Goal: Transaction & Acquisition: Obtain resource

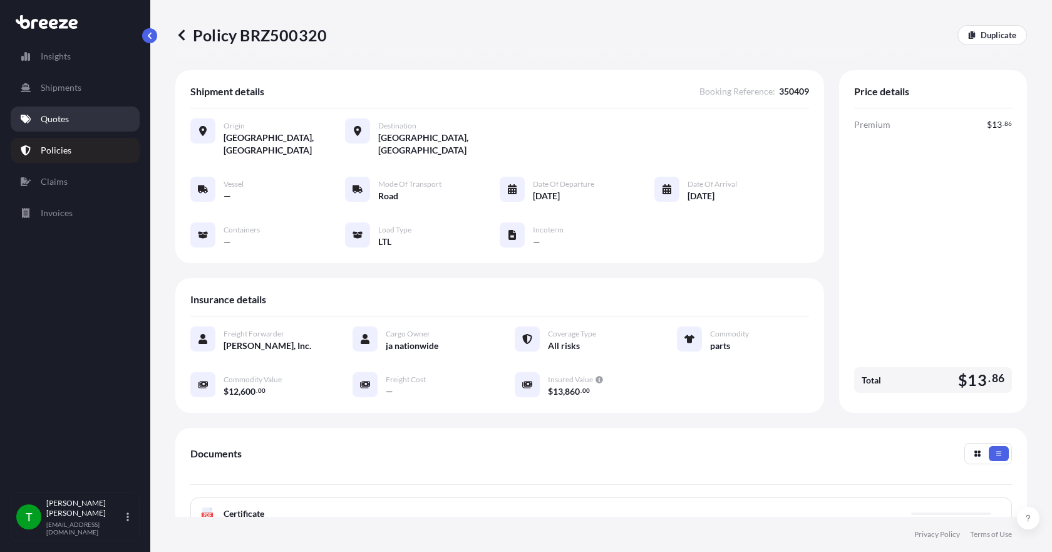
click at [68, 120] on p "Quotes" at bounding box center [55, 119] width 28 height 13
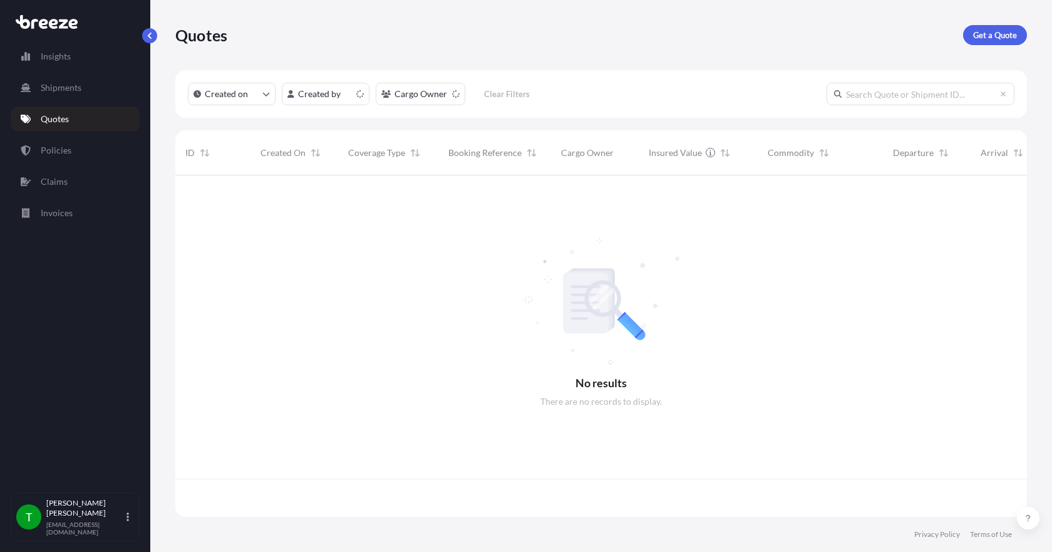
scroll to position [339, 842]
click at [998, 34] on p "Get a Quote" at bounding box center [995, 35] width 44 height 13
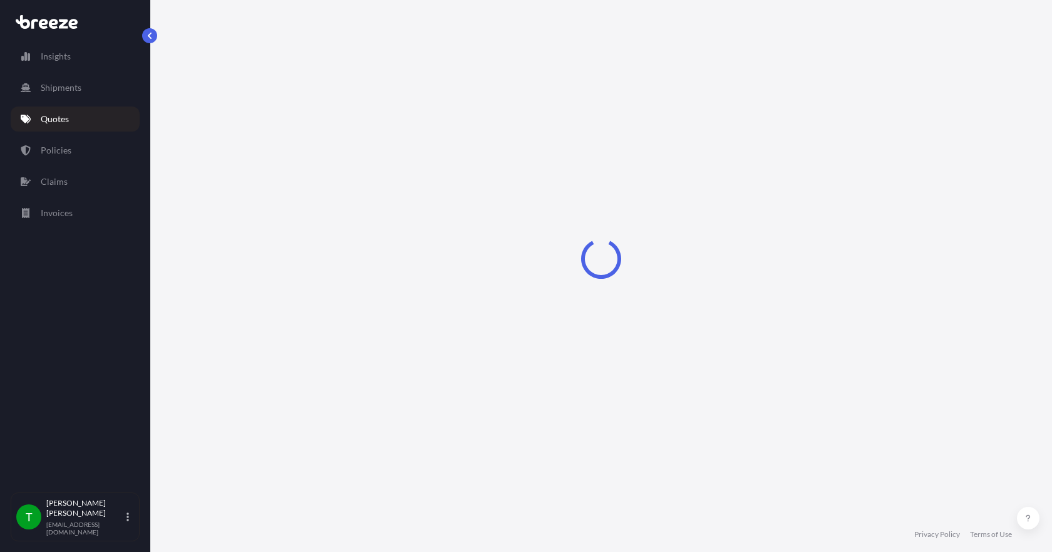
select select "Sea"
select select "1"
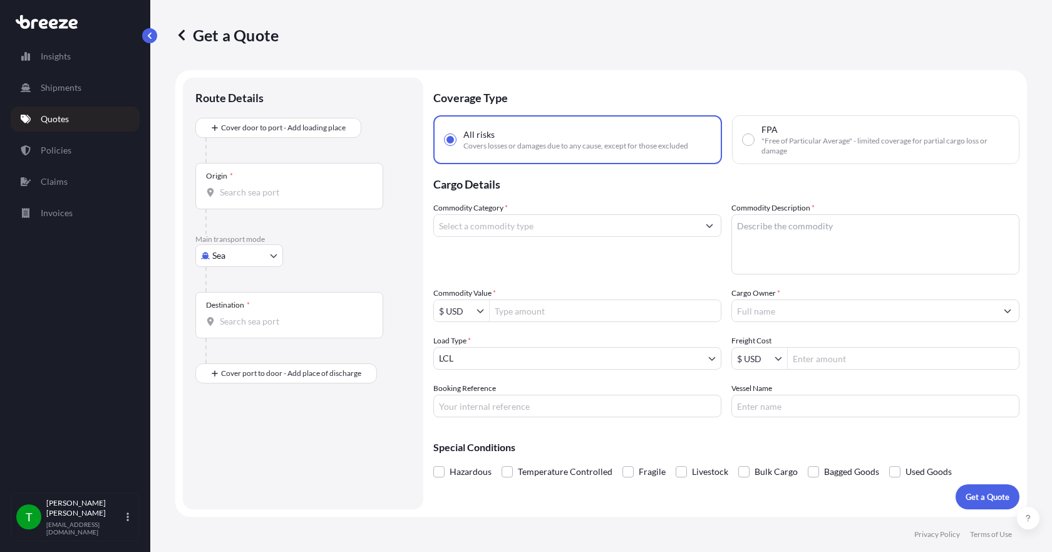
click at [260, 261] on body "Insights Shipments Quotes Policies Claims Invoices T [PERSON_NAME] [EMAIL_ADDRE…" at bounding box center [526, 276] width 1052 height 552
click at [246, 332] on div "Road" at bounding box center [239, 333] width 78 height 23
select select "Road"
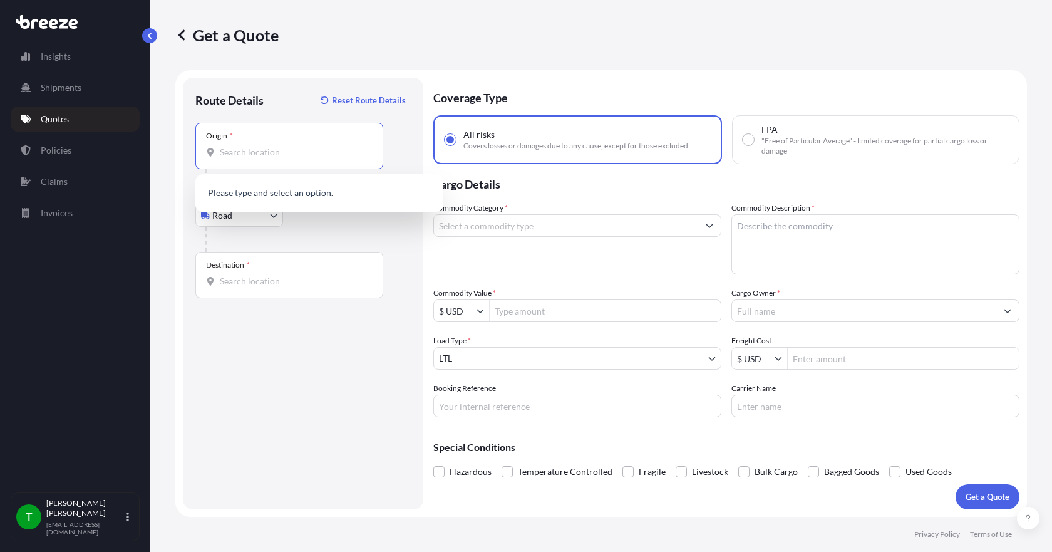
click at [264, 153] on input "Origin *" at bounding box center [294, 152] width 148 height 13
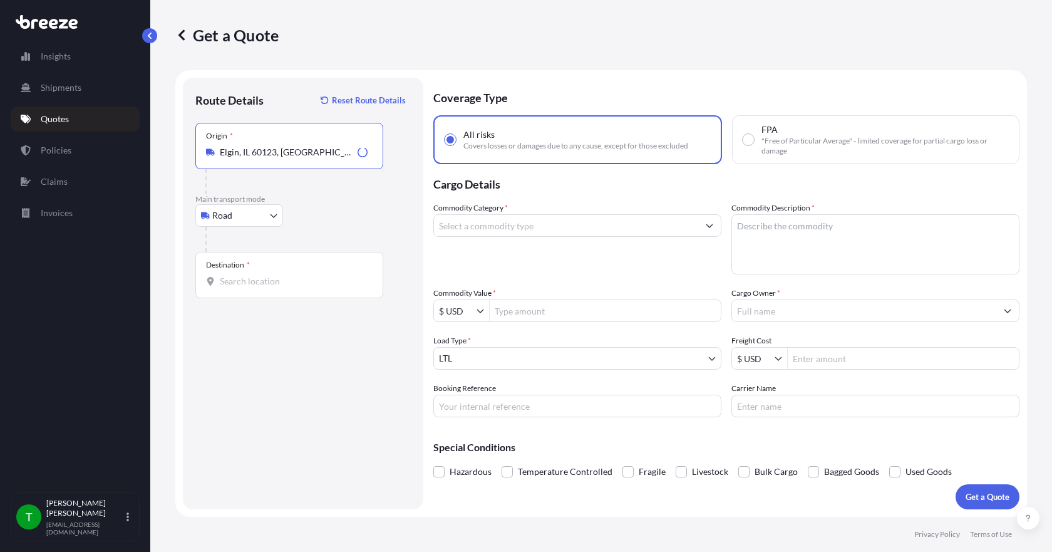
type input "Elgin, IL 60123, [GEOGRAPHIC_DATA]"
click at [232, 283] on input "Destination *" at bounding box center [294, 281] width 148 height 13
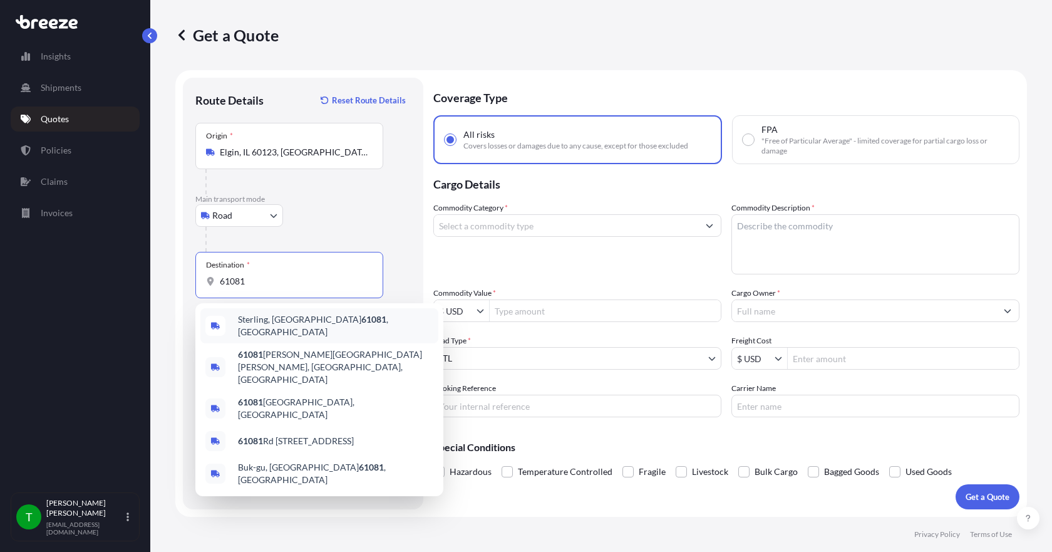
click at [257, 324] on span "Sterling, IL 61081 , [GEOGRAPHIC_DATA]" at bounding box center [335, 325] width 195 height 25
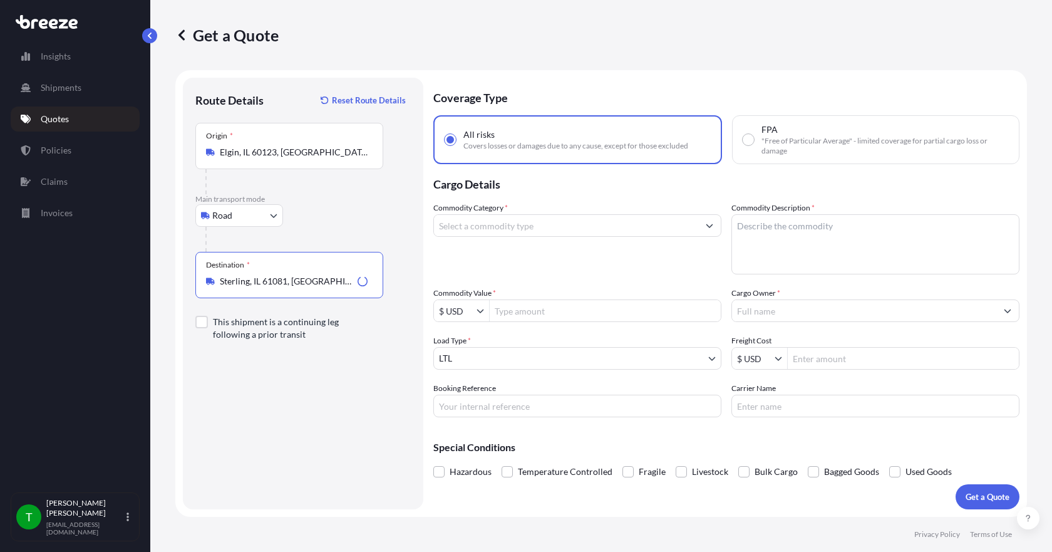
type input "Sterling, IL 61081, [GEOGRAPHIC_DATA]"
click at [494, 232] on input "Commodity Category *" at bounding box center [566, 225] width 264 height 23
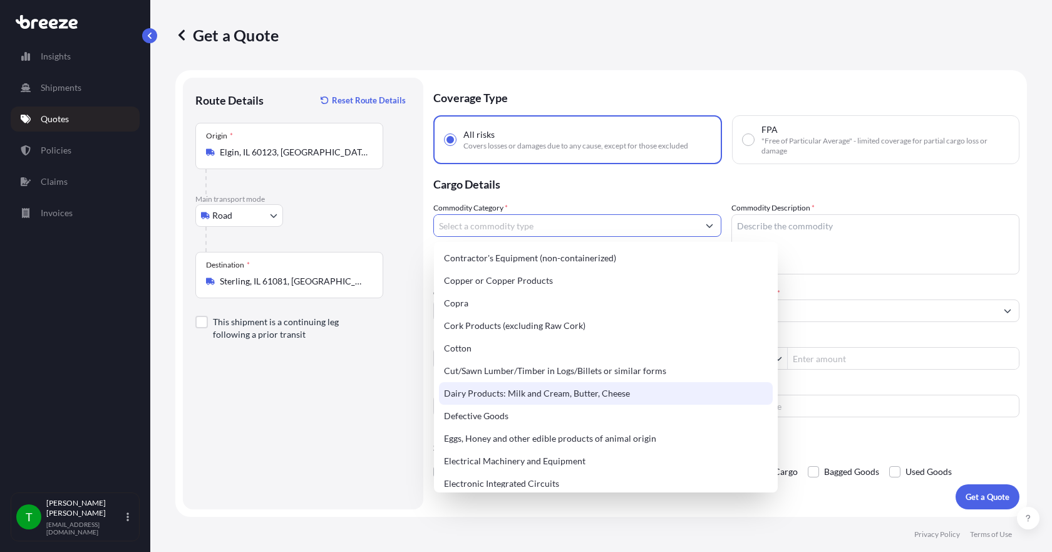
scroll to position [689, 0]
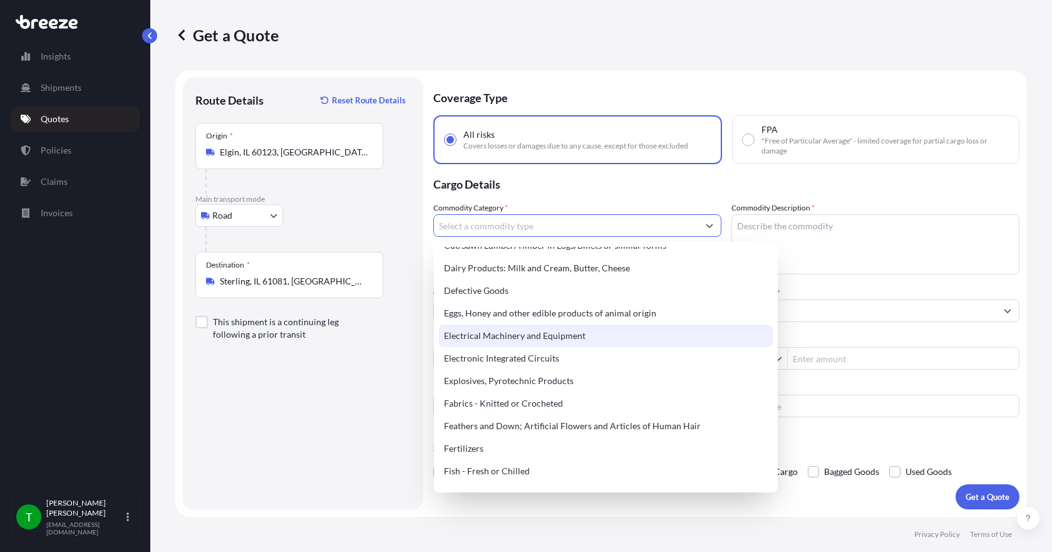
click at [543, 334] on div "Electrical Machinery and Equipment" at bounding box center [606, 335] width 334 height 23
type input "Electrical Machinery and Equipment"
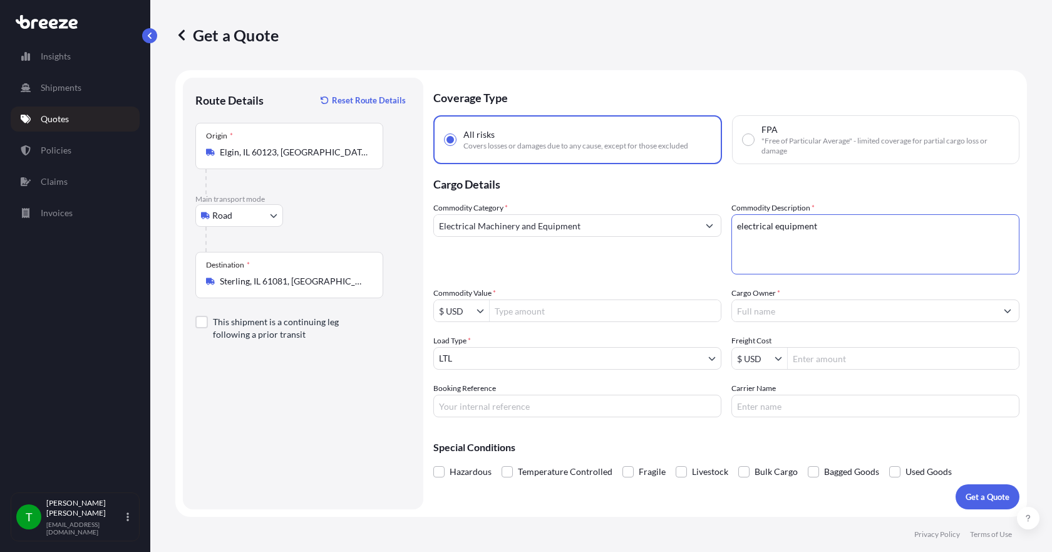
type textarea "electrical equipment"
type input "20,188"
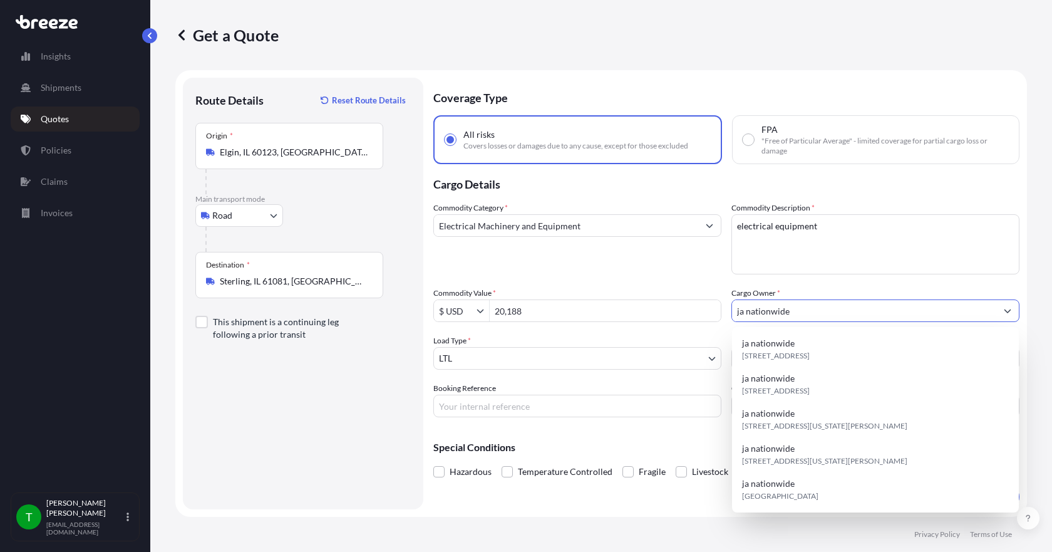
type input "ja nationwide"
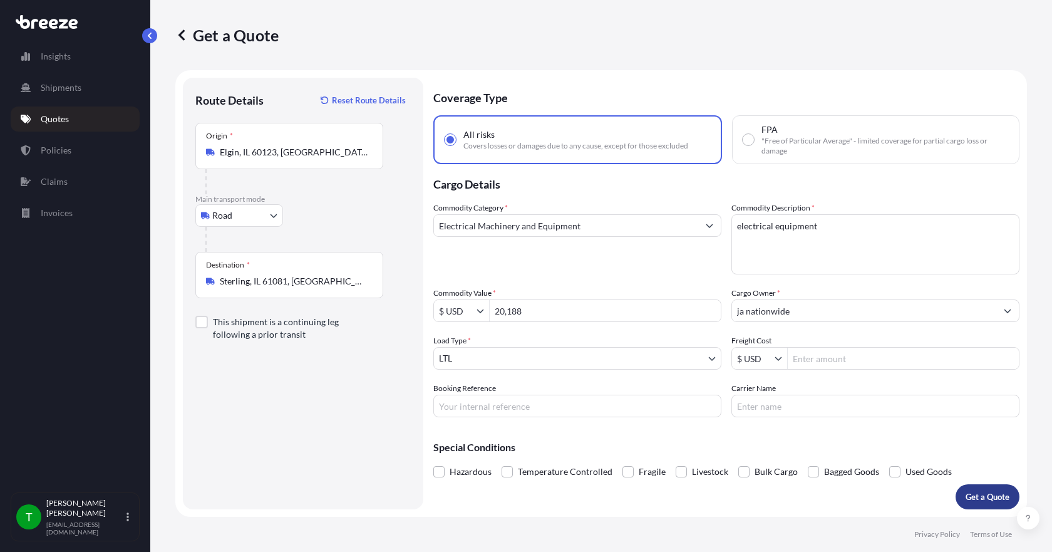
click at [986, 494] on p "Get a Quote" at bounding box center [988, 496] width 44 height 13
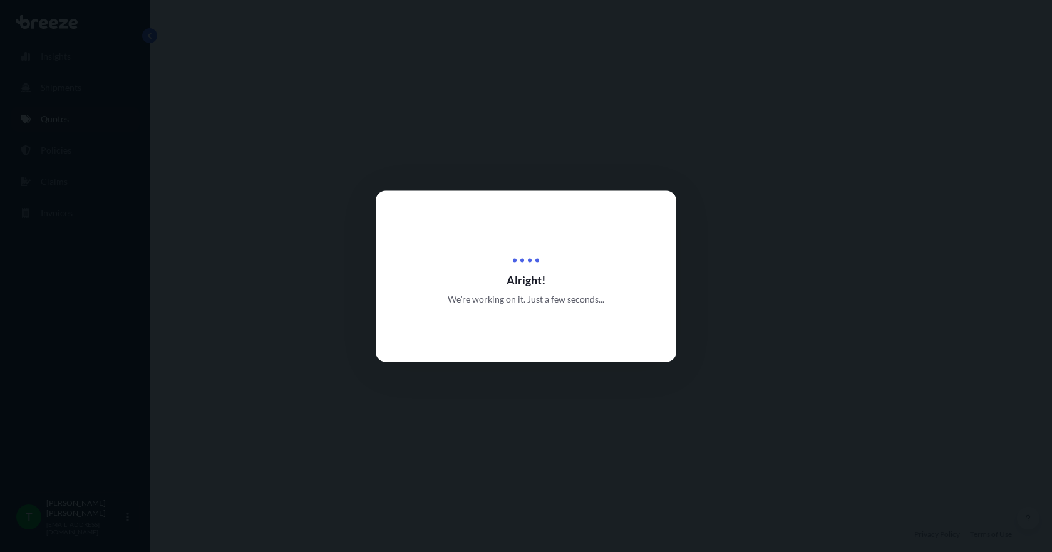
select select "Road"
select select "1"
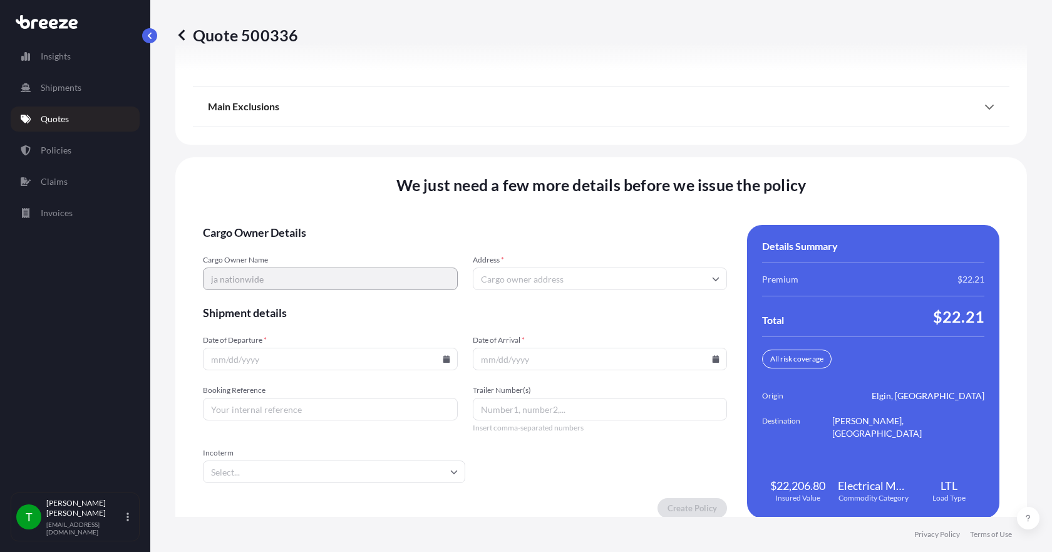
scroll to position [1640, 0]
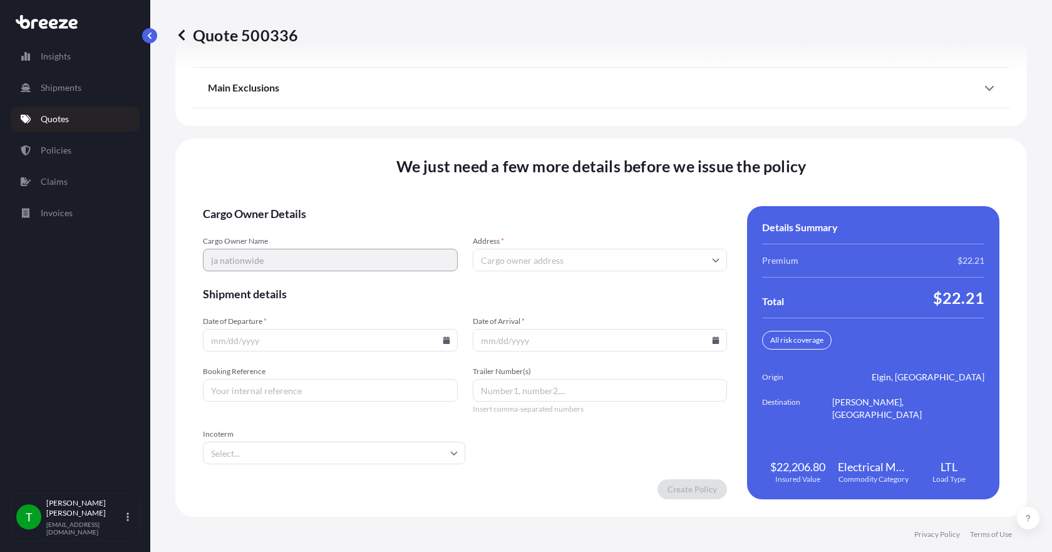
click at [532, 258] on input "Address *" at bounding box center [600, 260] width 255 height 23
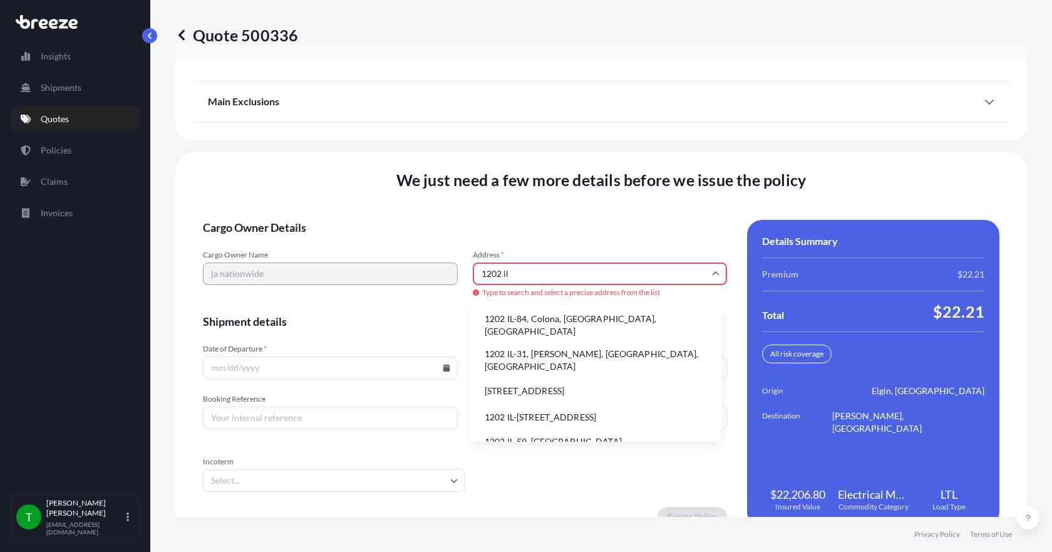
click at [535, 346] on li "1202 IL-31, [PERSON_NAME], [GEOGRAPHIC_DATA], [GEOGRAPHIC_DATA]" at bounding box center [596, 360] width 242 height 33
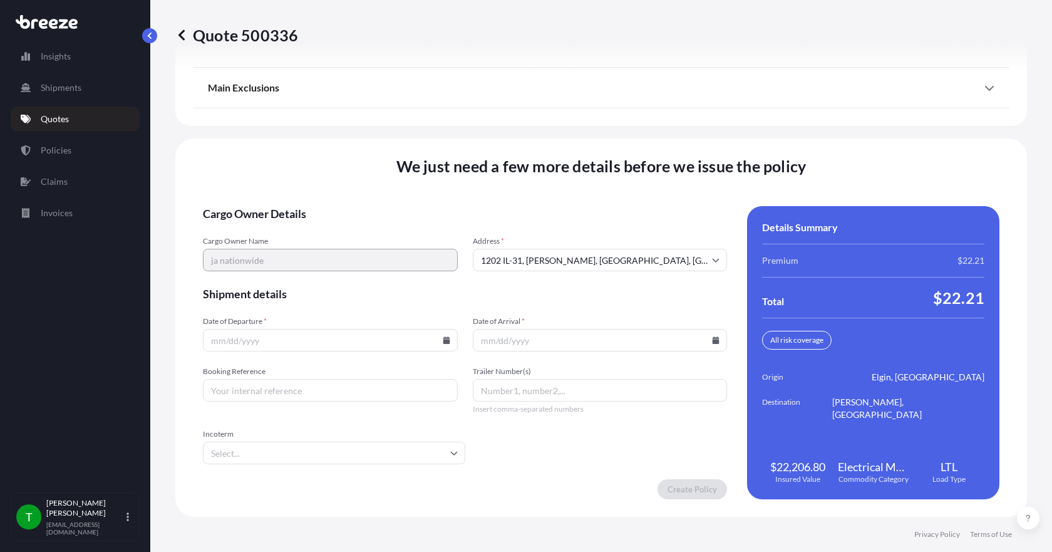
type input "[STREET_ADDRESS][PERSON_NAME]"
click at [443, 342] on icon at bounding box center [446, 340] width 7 height 8
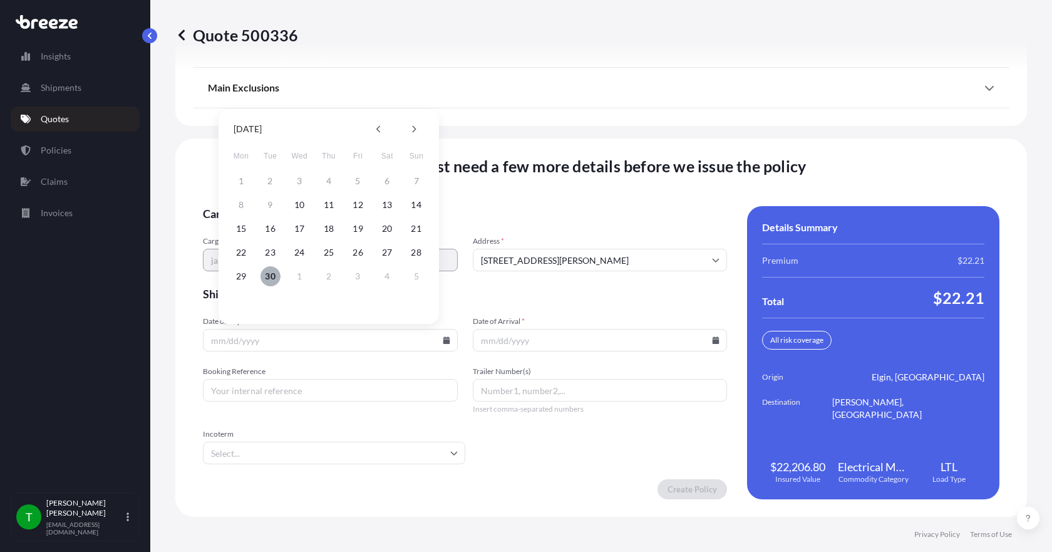
click at [269, 271] on button "30" at bounding box center [271, 276] width 20 height 20
type input "[DATE]"
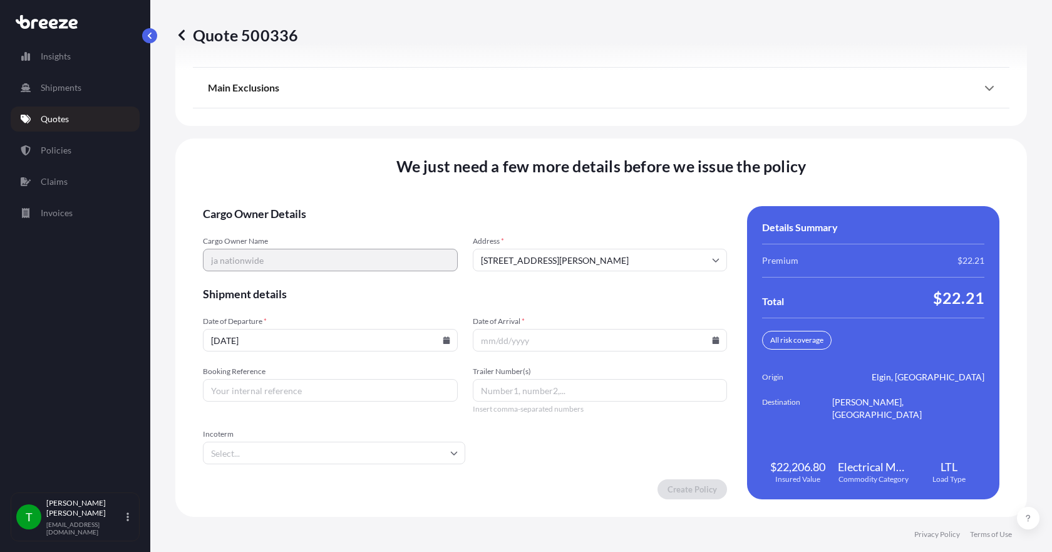
click at [712, 341] on icon at bounding box center [716, 340] width 8 height 8
click at [596, 277] on button "2" at bounding box center [596, 276] width 20 height 20
type input "[DATE]"
click at [290, 388] on input "Booking Reference" at bounding box center [330, 390] width 255 height 23
type input "350449"
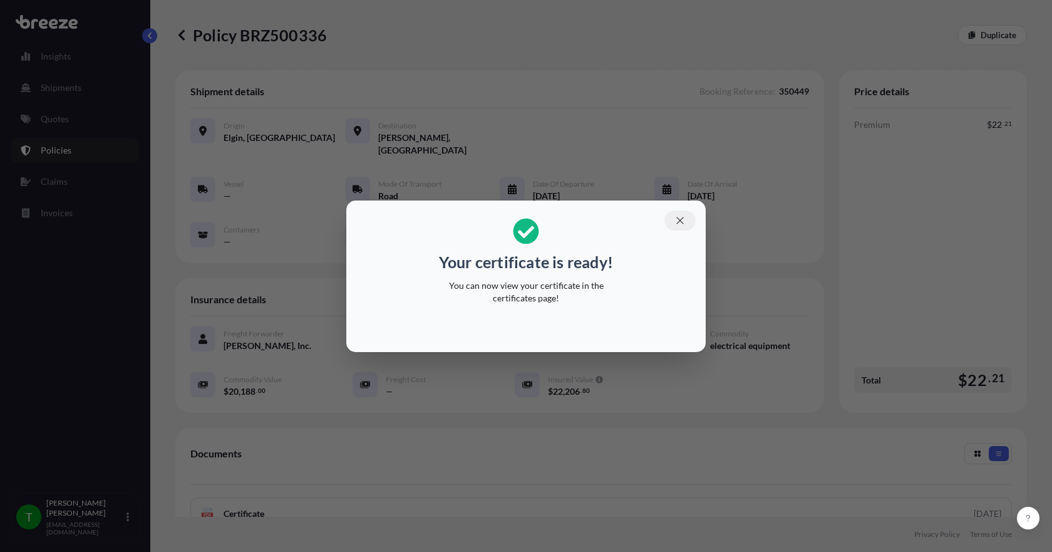
click at [676, 220] on icon "button" at bounding box center [680, 220] width 11 height 11
